Goal: Task Accomplishment & Management: Use online tool/utility

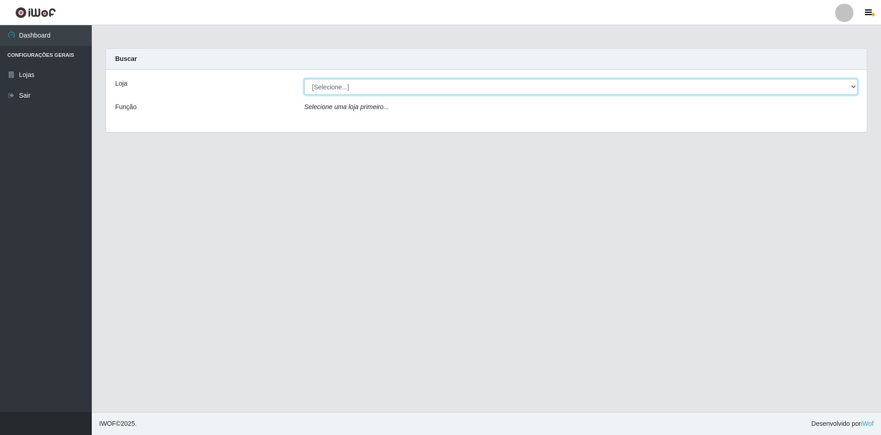
click at [319, 83] on select "[Selecione...] SuperShow - Asa Norte" at bounding box center [580, 87] width 553 height 16
select select "71"
click at [304, 79] on select "[Selecione...] SuperShow - Asa Norte" at bounding box center [580, 87] width 553 height 16
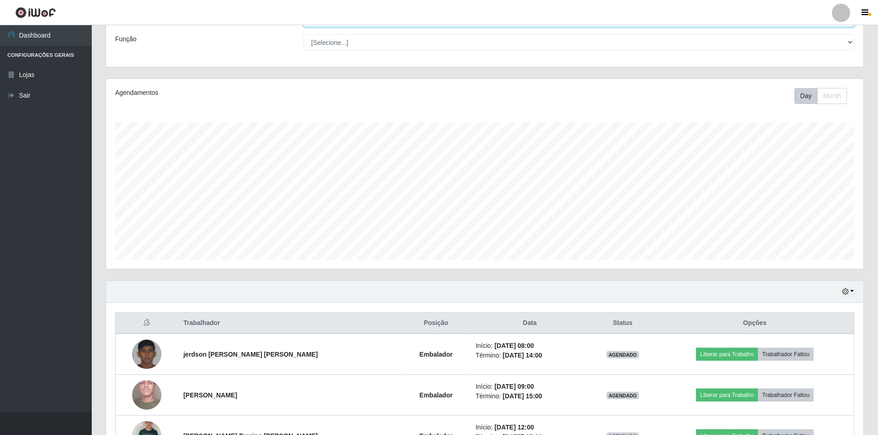
scroll to position [176, 0]
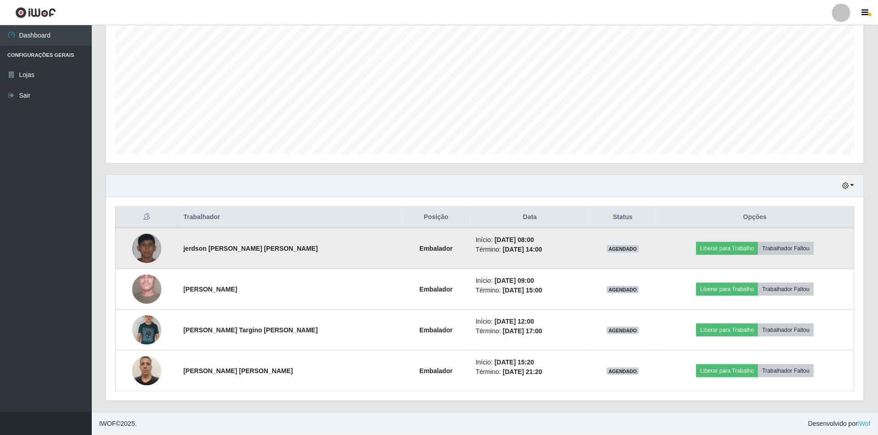
click at [139, 247] on img at bounding box center [146, 249] width 29 height 36
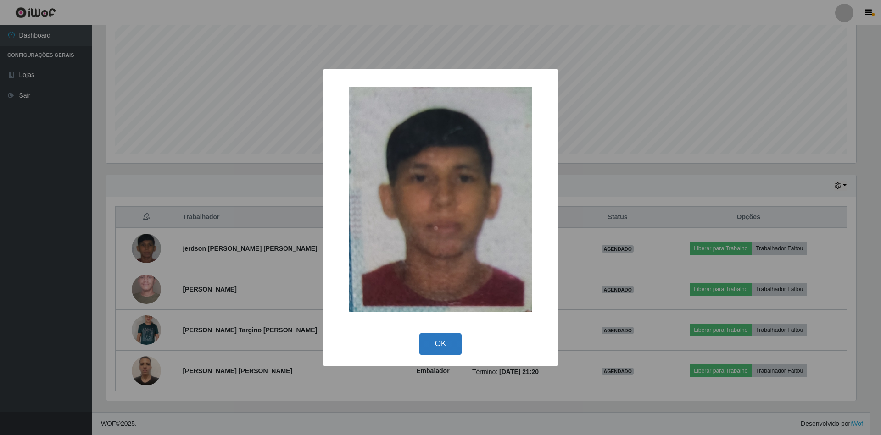
click at [446, 350] on button "OK" at bounding box center [440, 345] width 43 height 22
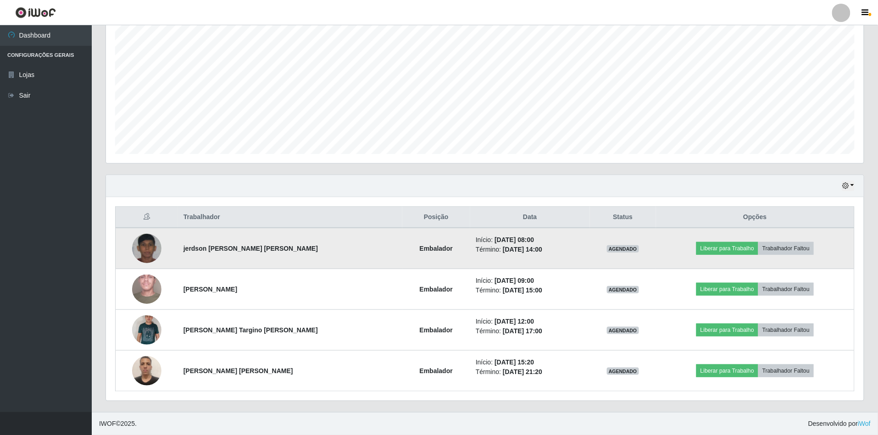
scroll to position [191, 758]
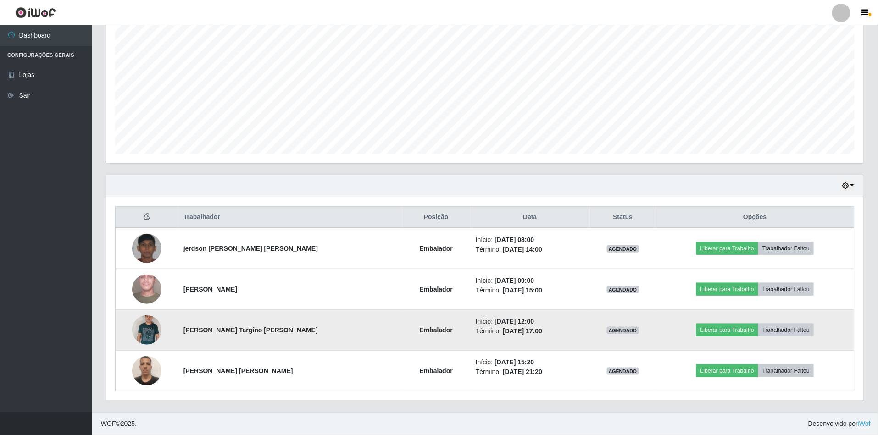
click at [156, 329] on img at bounding box center [146, 330] width 29 height 47
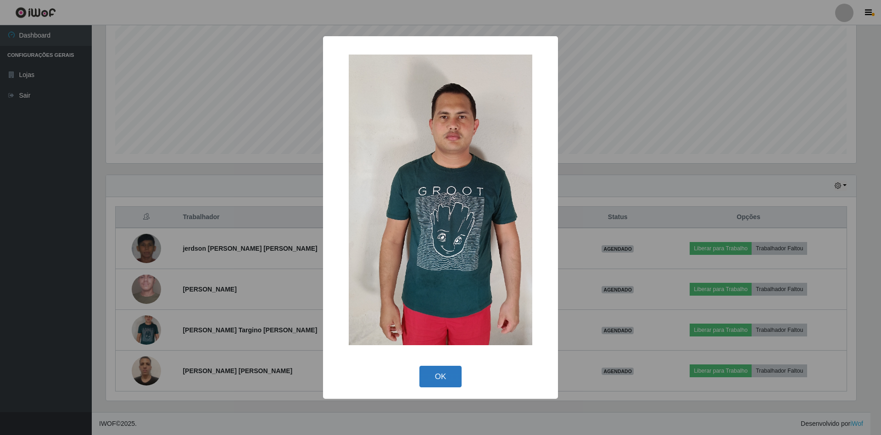
click at [442, 384] on button "OK" at bounding box center [440, 377] width 43 height 22
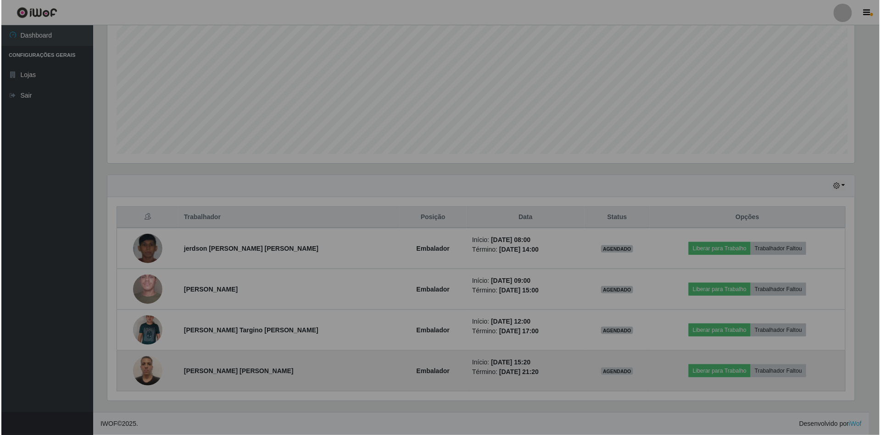
scroll to position [191, 758]
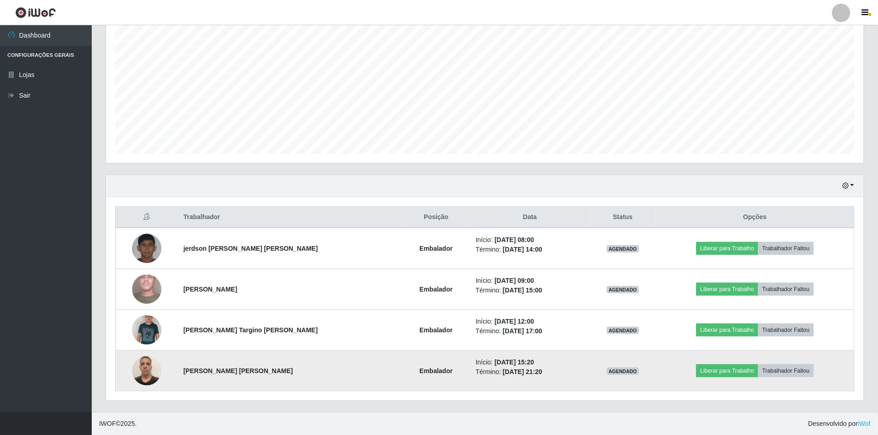
click at [142, 367] on img at bounding box center [146, 370] width 29 height 39
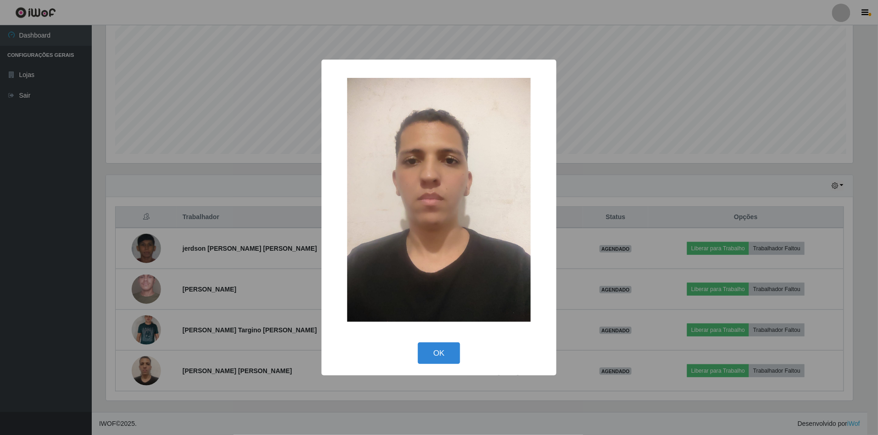
scroll to position [191, 750]
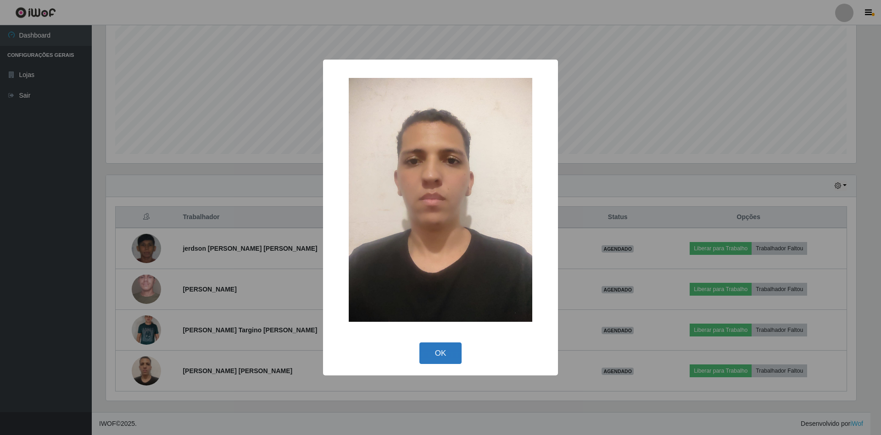
click at [443, 351] on button "OK" at bounding box center [440, 354] width 43 height 22
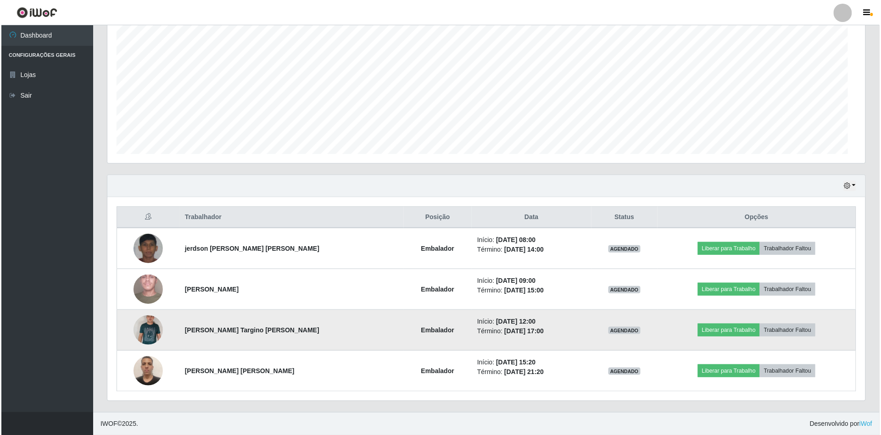
scroll to position [191, 758]
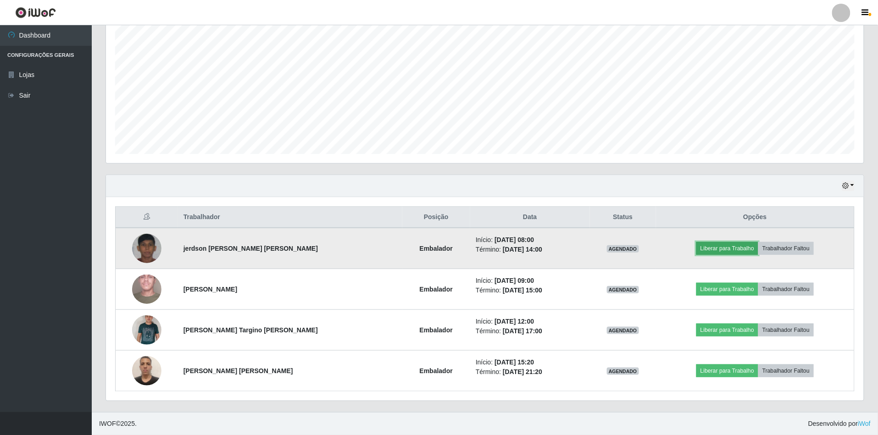
click at [720, 245] on button "Liberar para Trabalho" at bounding box center [727, 248] width 62 height 13
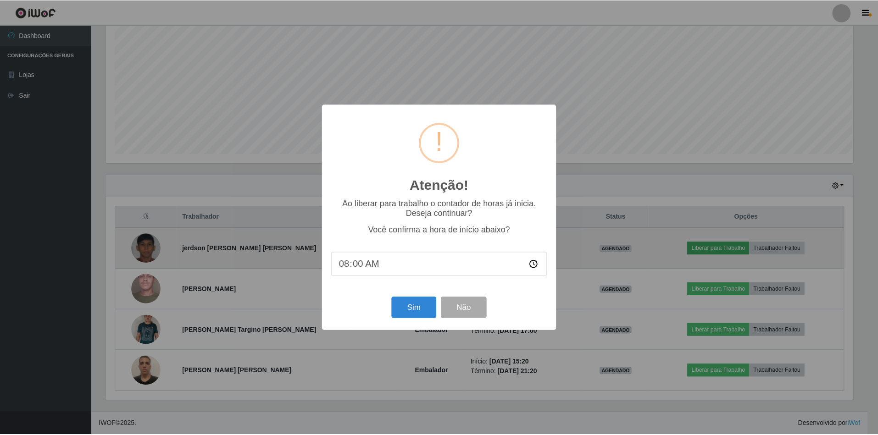
scroll to position [191, 750]
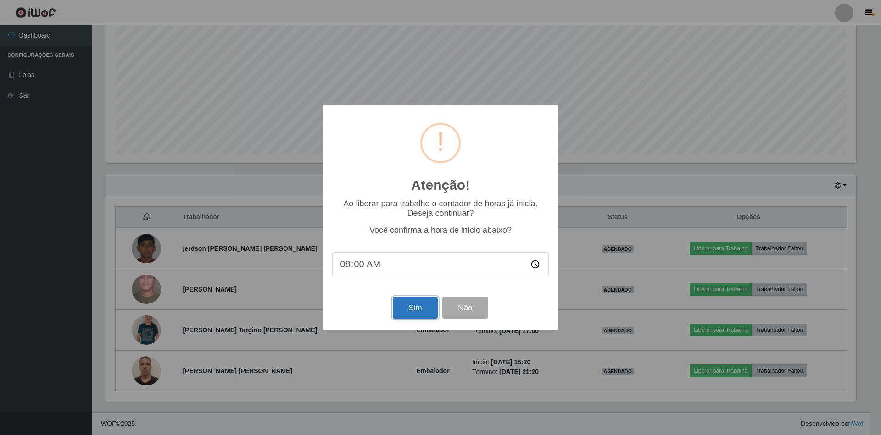
drag, startPoint x: 410, startPoint y: 315, endPoint x: 420, endPoint y: 329, distance: 18.1
click at [410, 314] on button "Sim" at bounding box center [415, 308] width 45 height 22
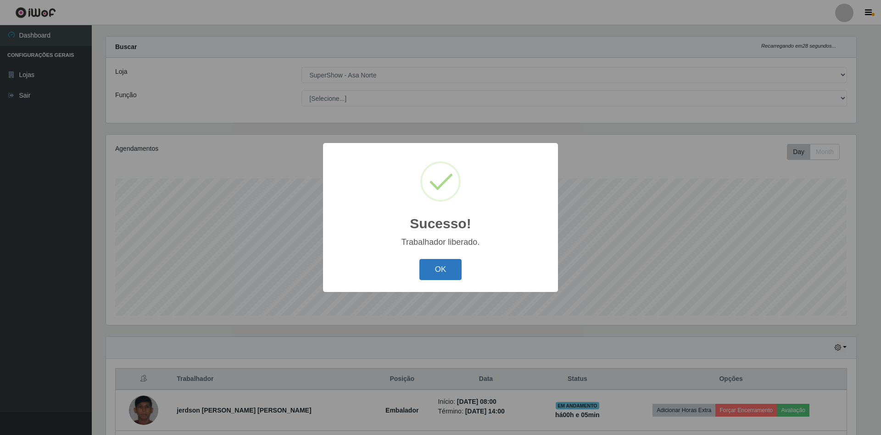
click at [432, 272] on button "OK" at bounding box center [440, 270] width 43 height 22
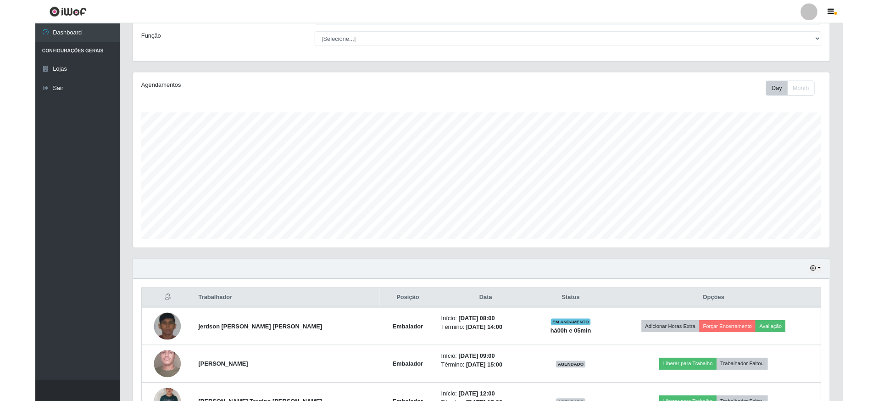
scroll to position [134, 0]
